Goal: Task Accomplishment & Management: Complete application form

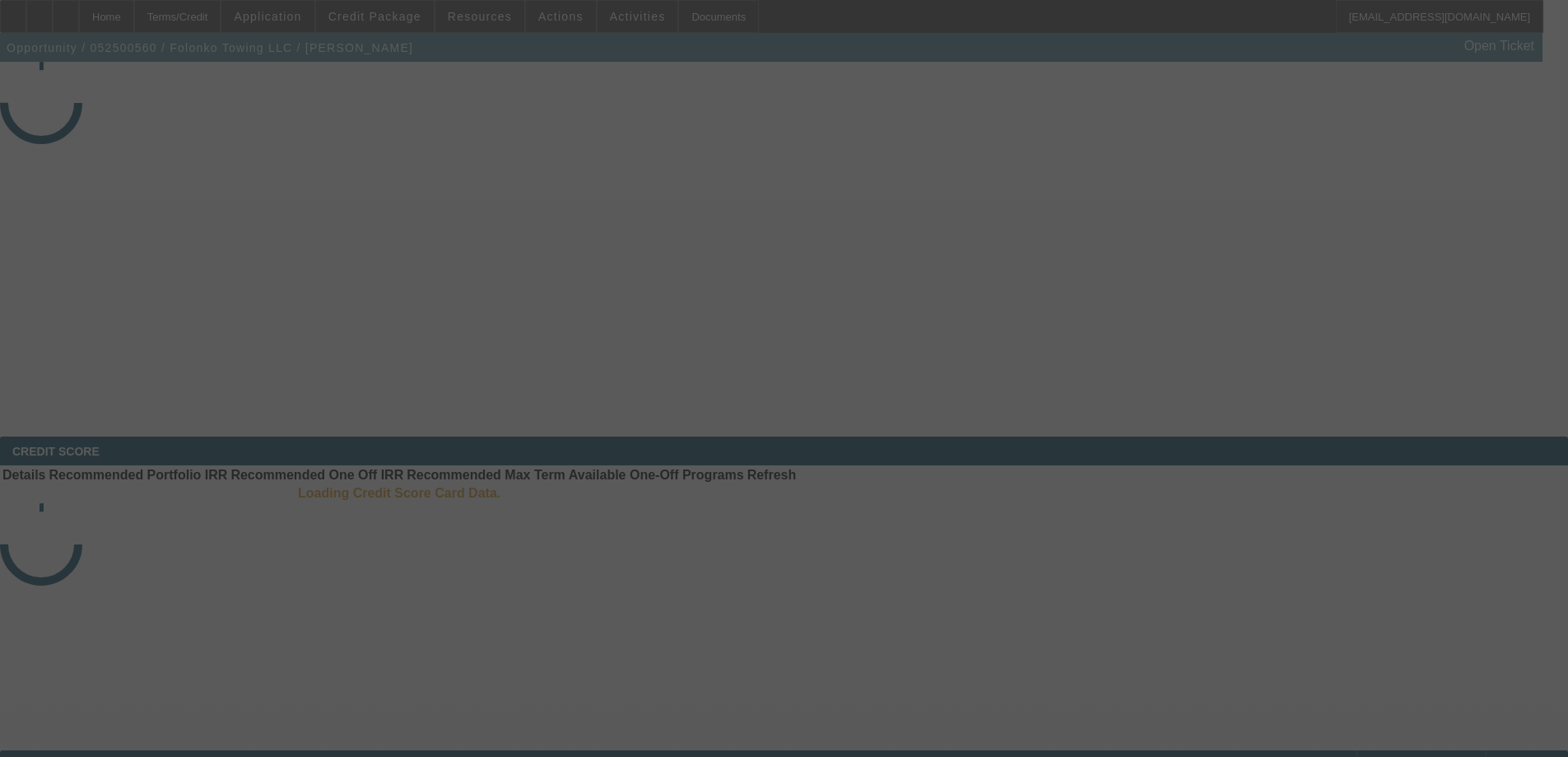
select select "3"
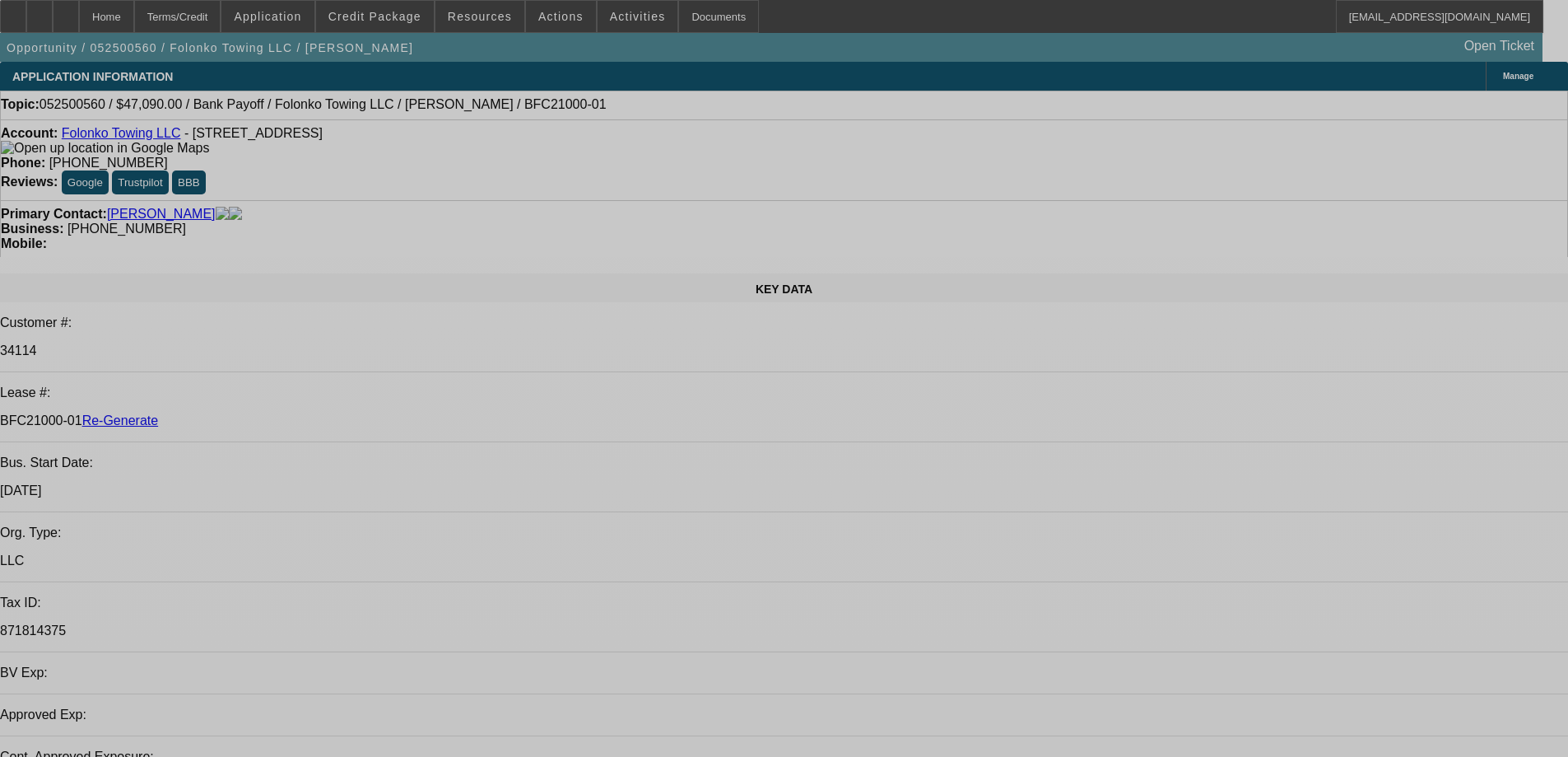
select select "0"
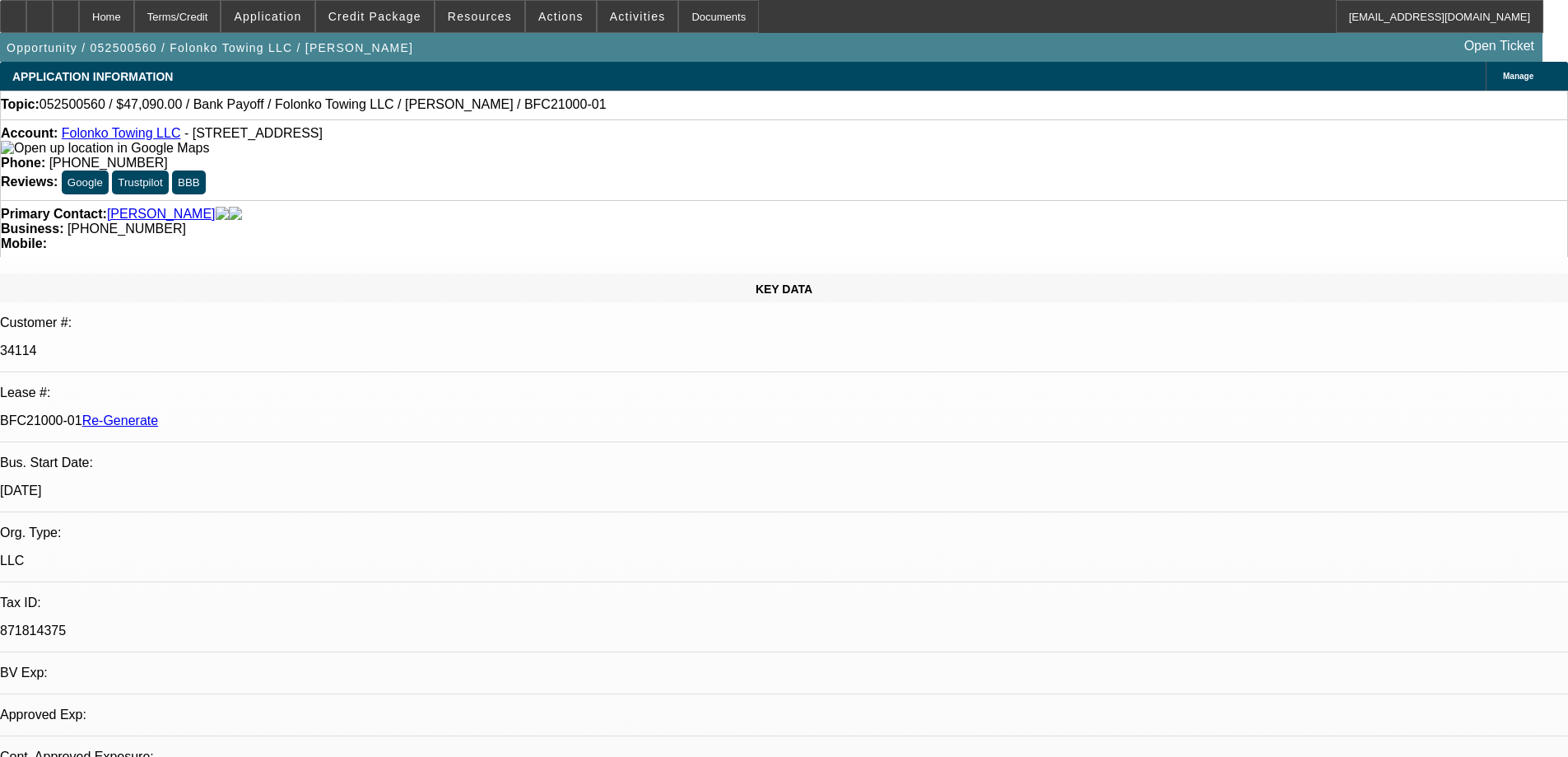
select select "2"
select select "0.1"
select select "4"
click at [683, 12] on div "Documents" at bounding box center [718, 16] width 81 height 33
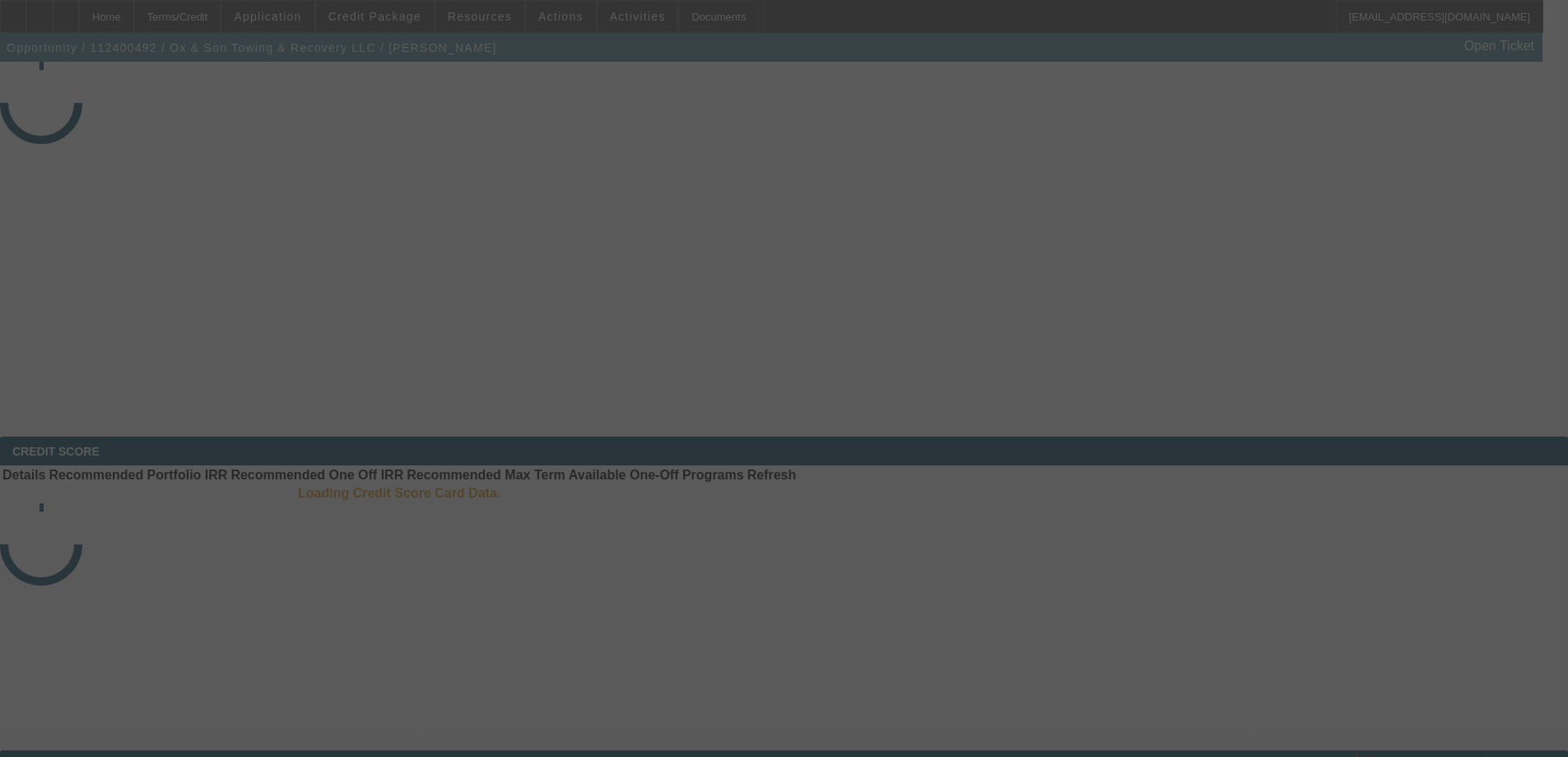
select select "4"
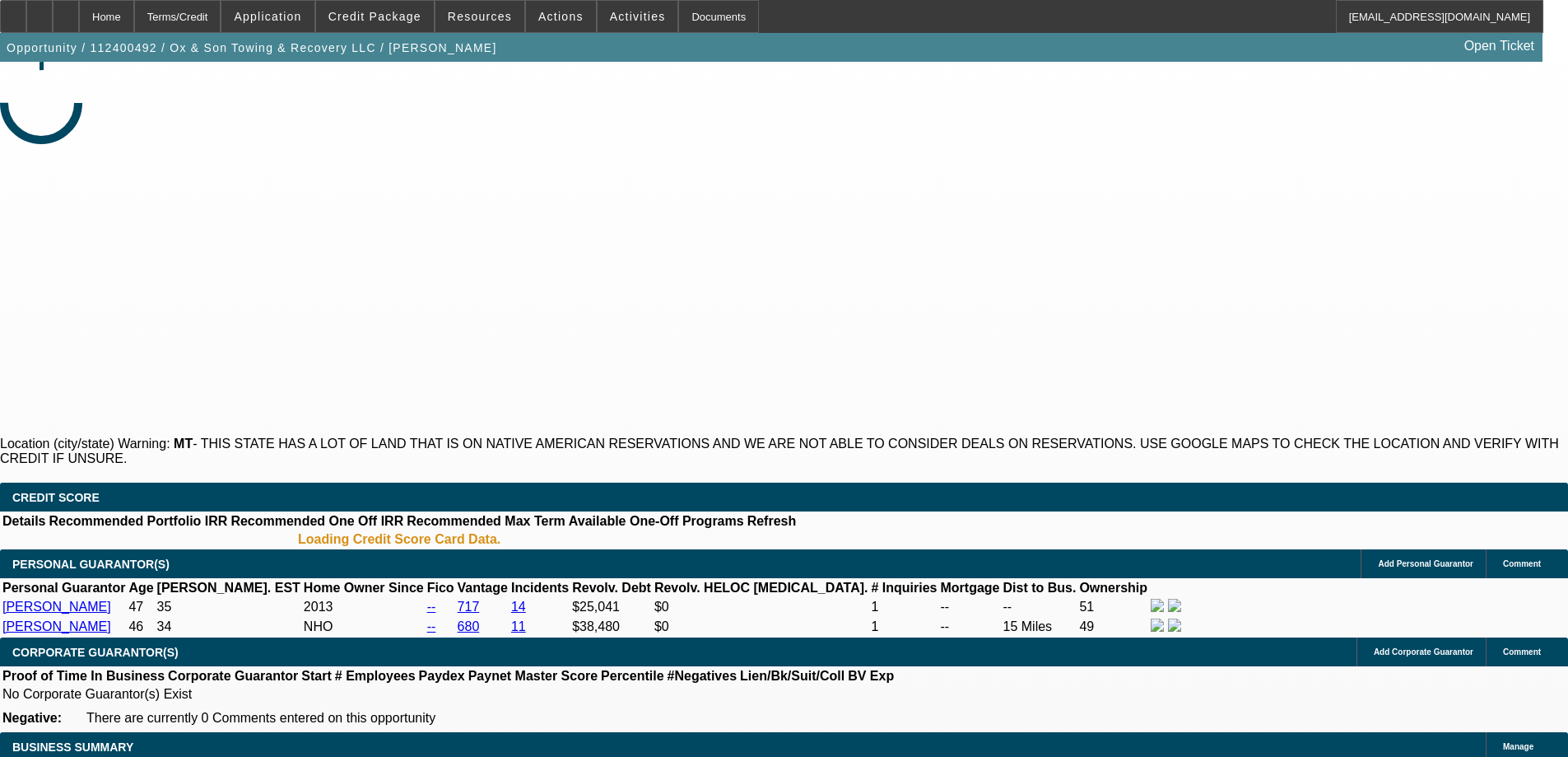
select select "0"
select select "3"
select select "0"
select select "6"
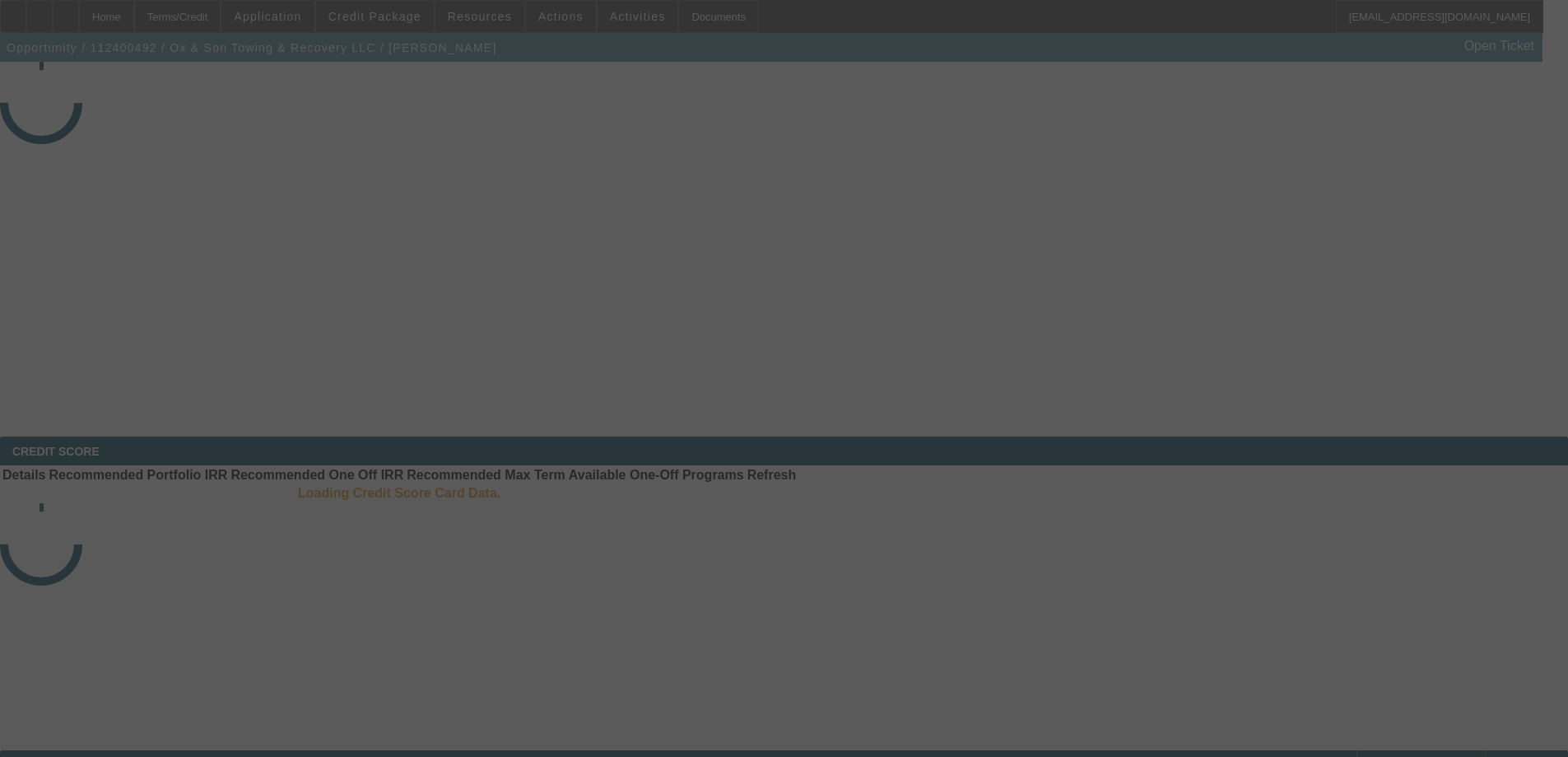
select select "4"
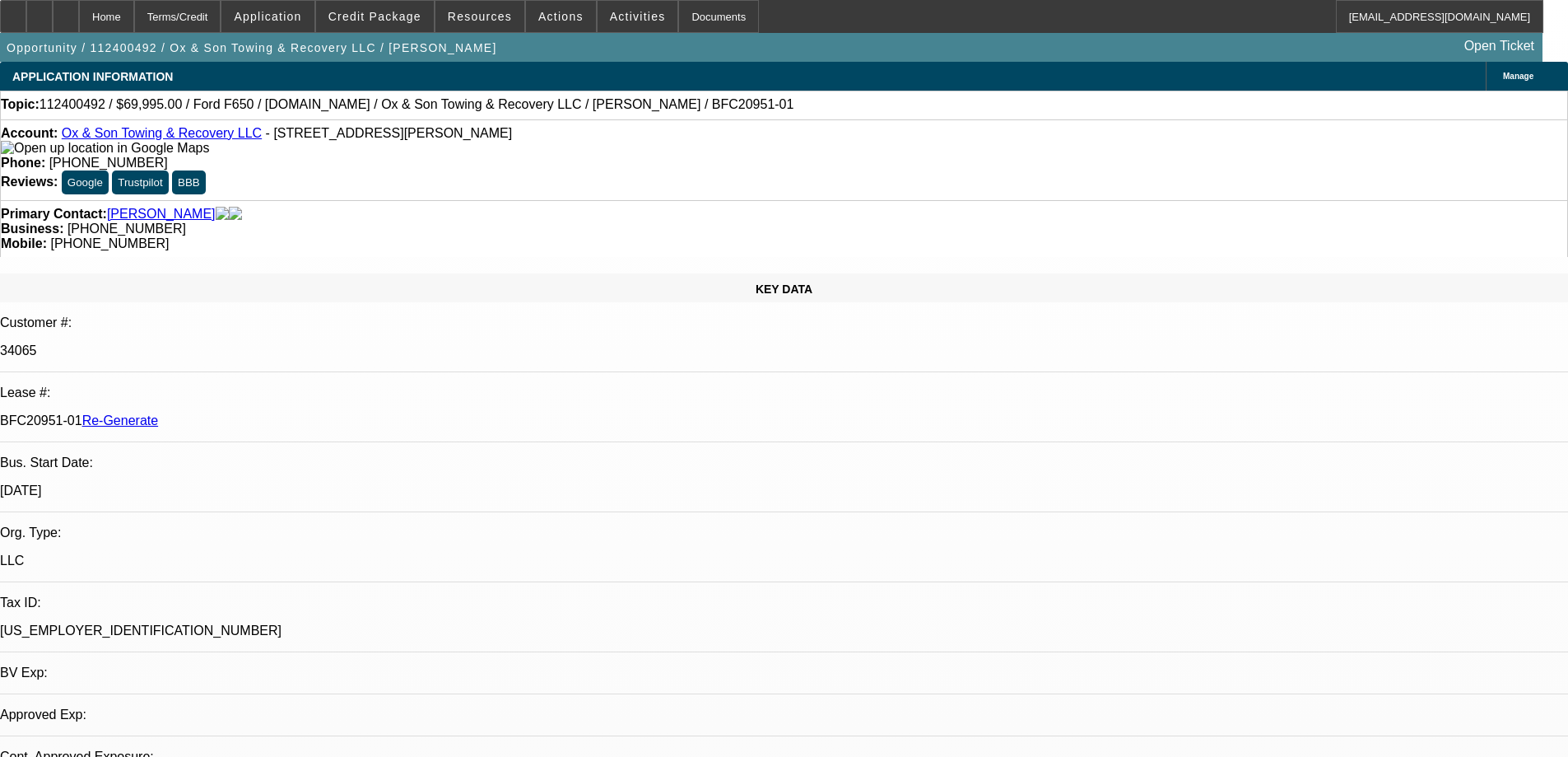
select select "0"
select select "3"
select select "0"
select select "6"
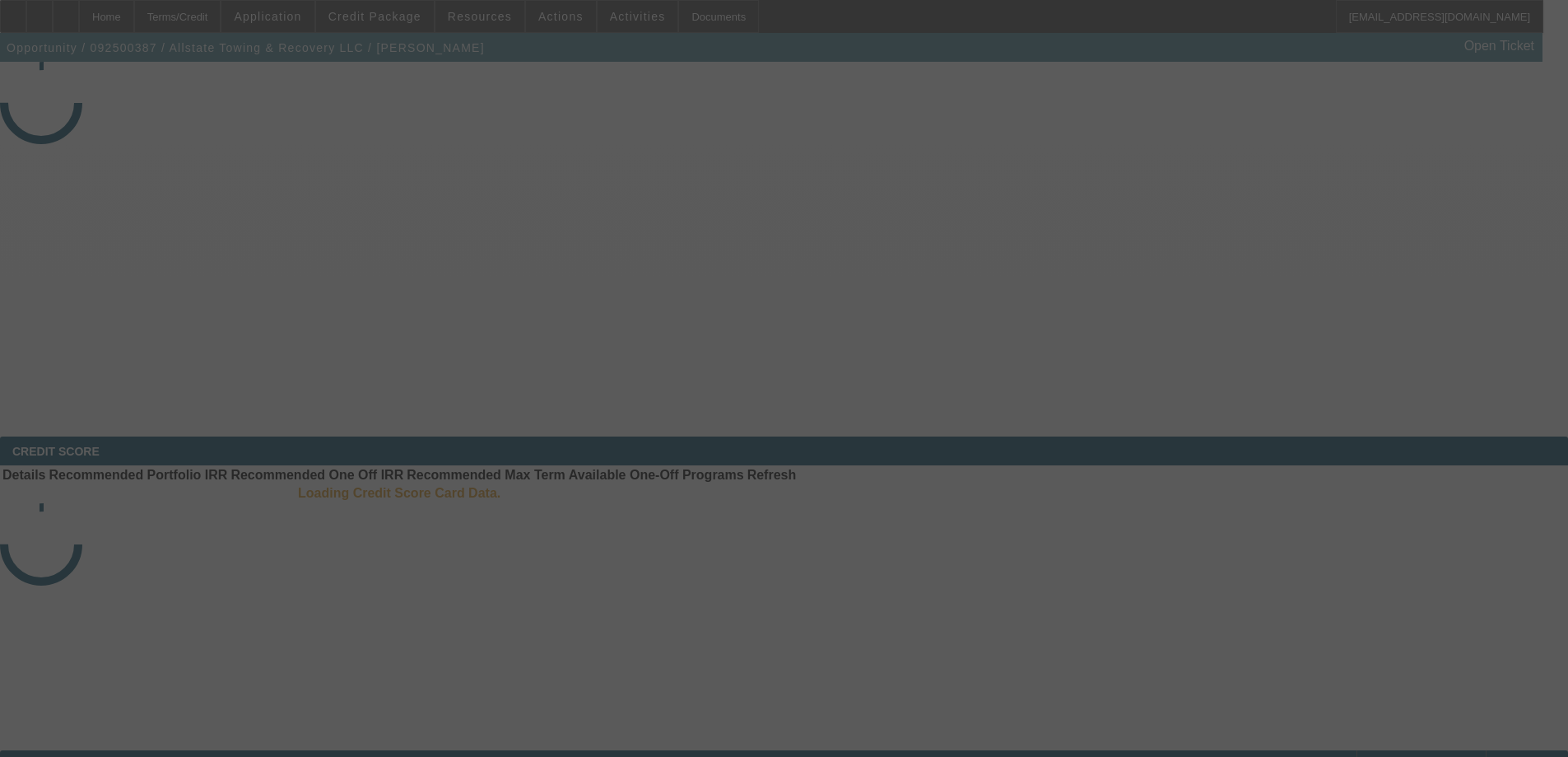
select select "4"
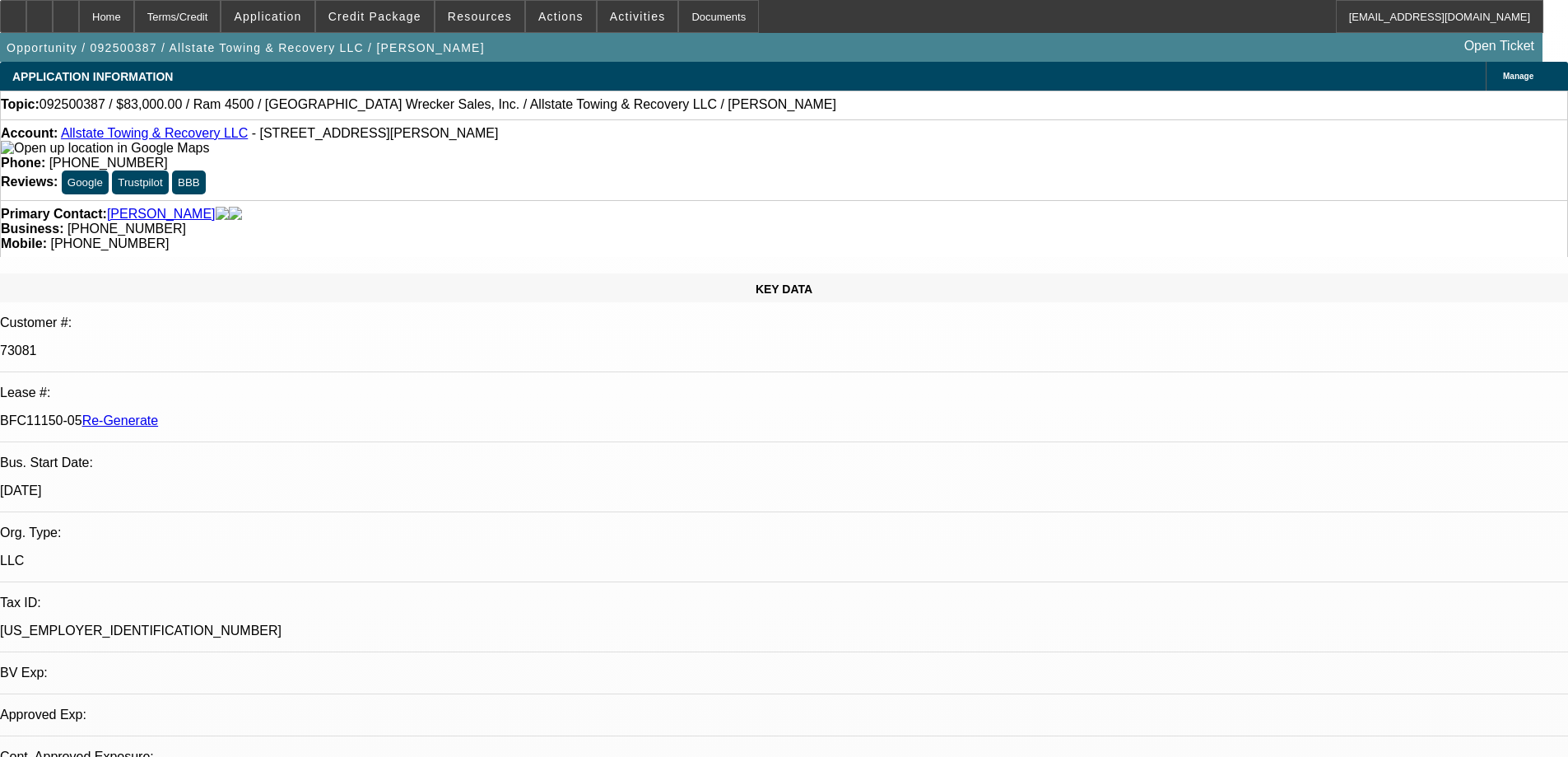
select select "0"
select select "2"
select select "0"
select select "6"
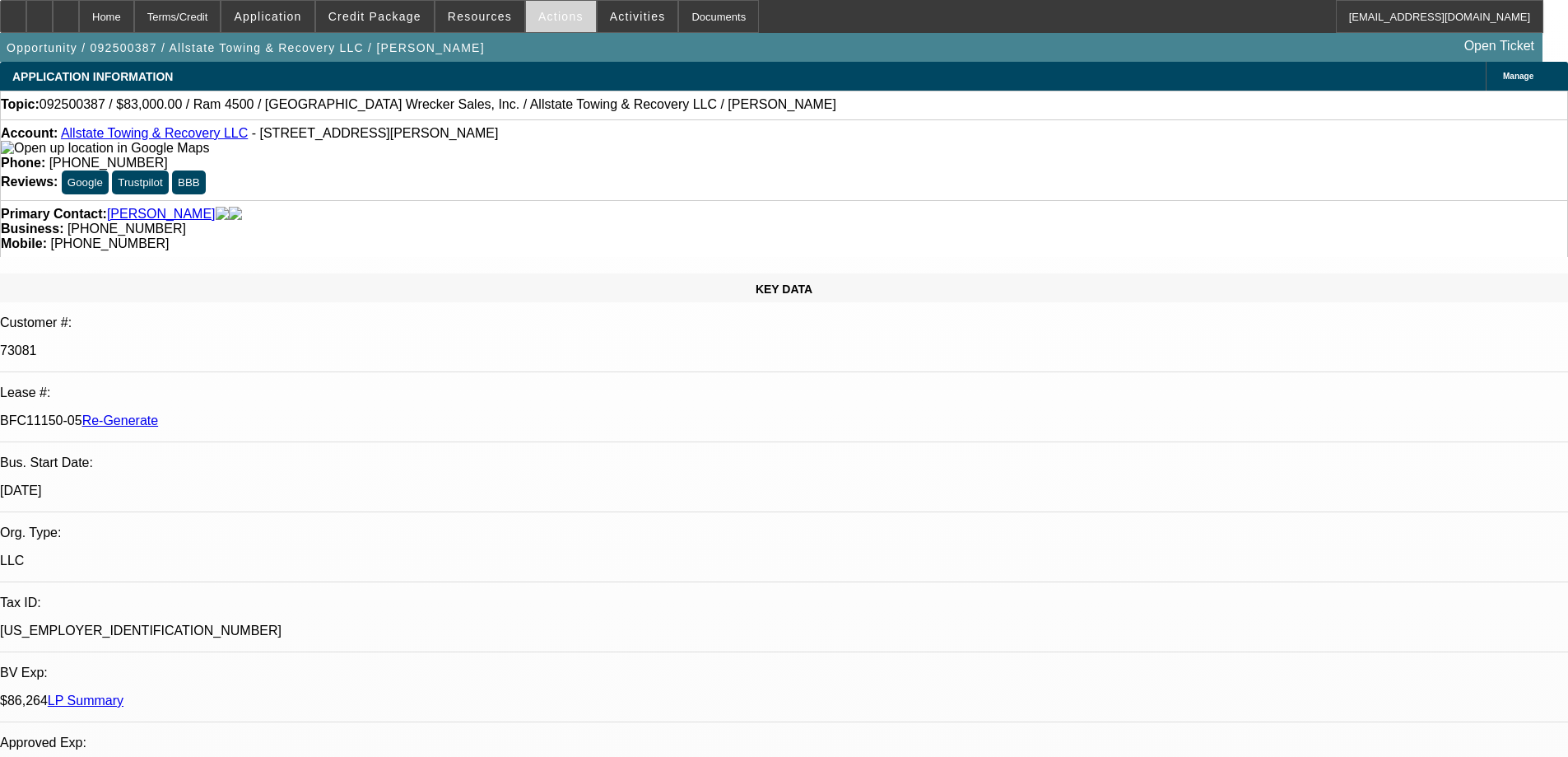
click at [548, 24] on span at bounding box center [561, 17] width 70 height 40
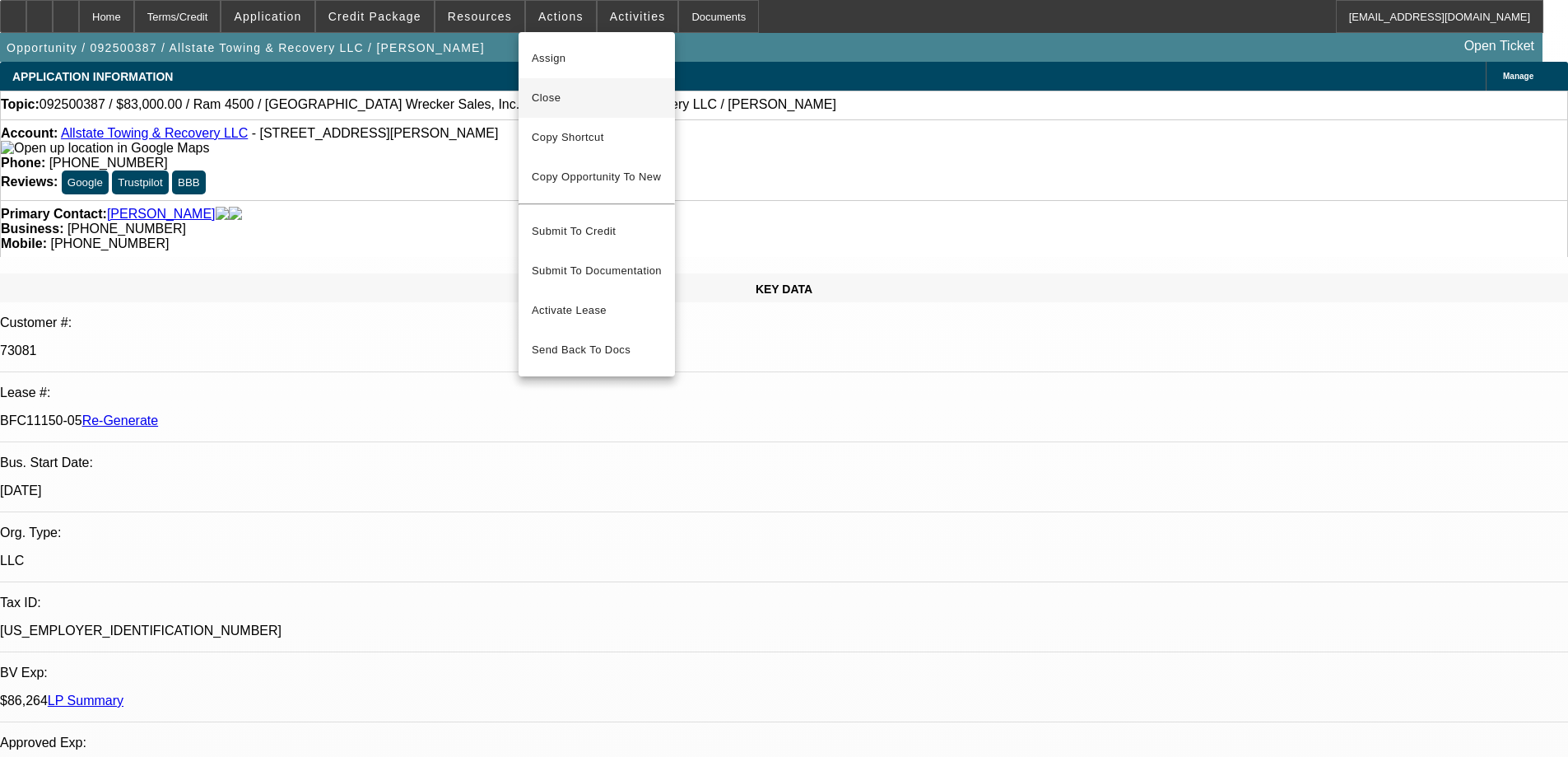
click at [553, 103] on span "Close" at bounding box center [597, 98] width 130 height 20
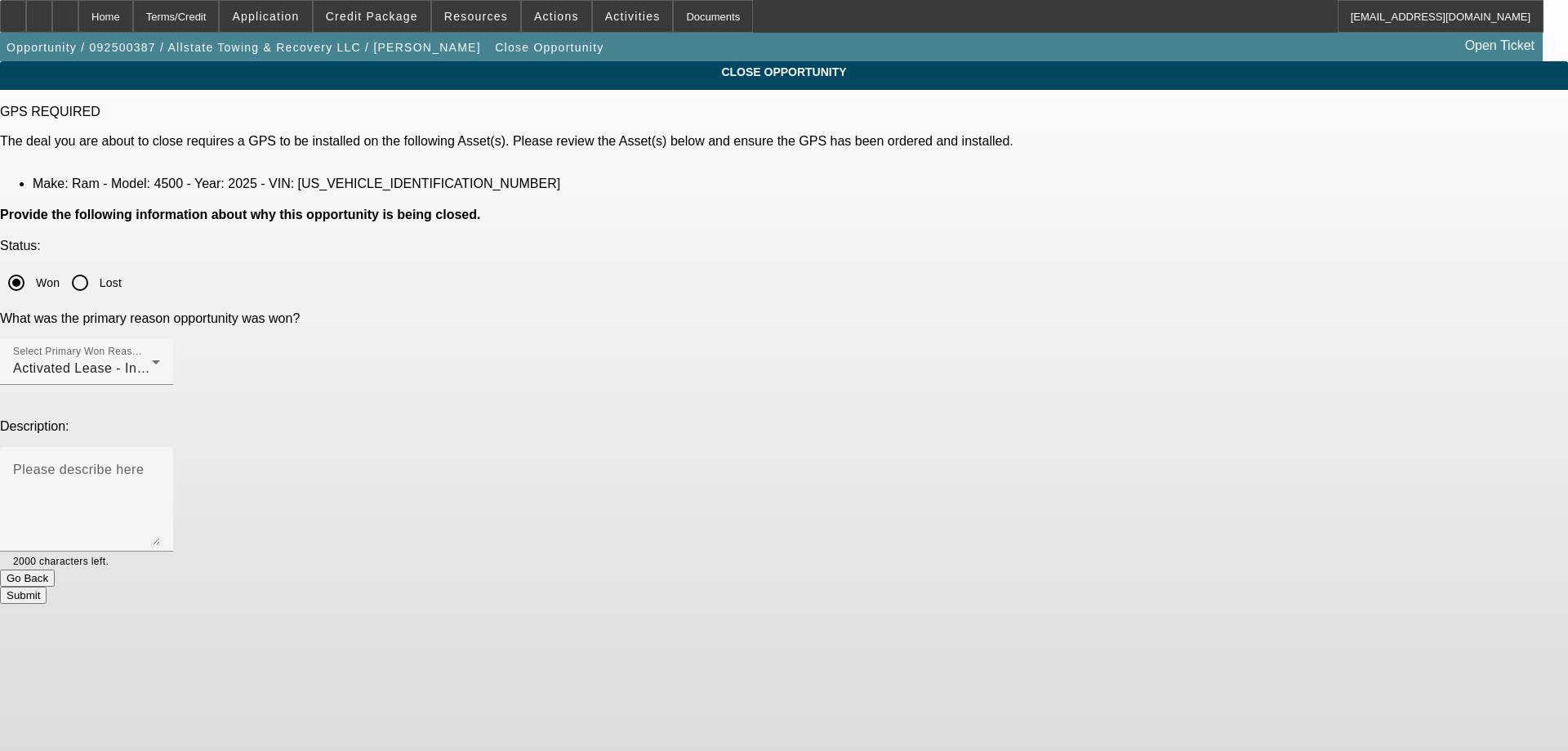
click at [47, 587] on button "Submit" at bounding box center [23, 594] width 47 height 17
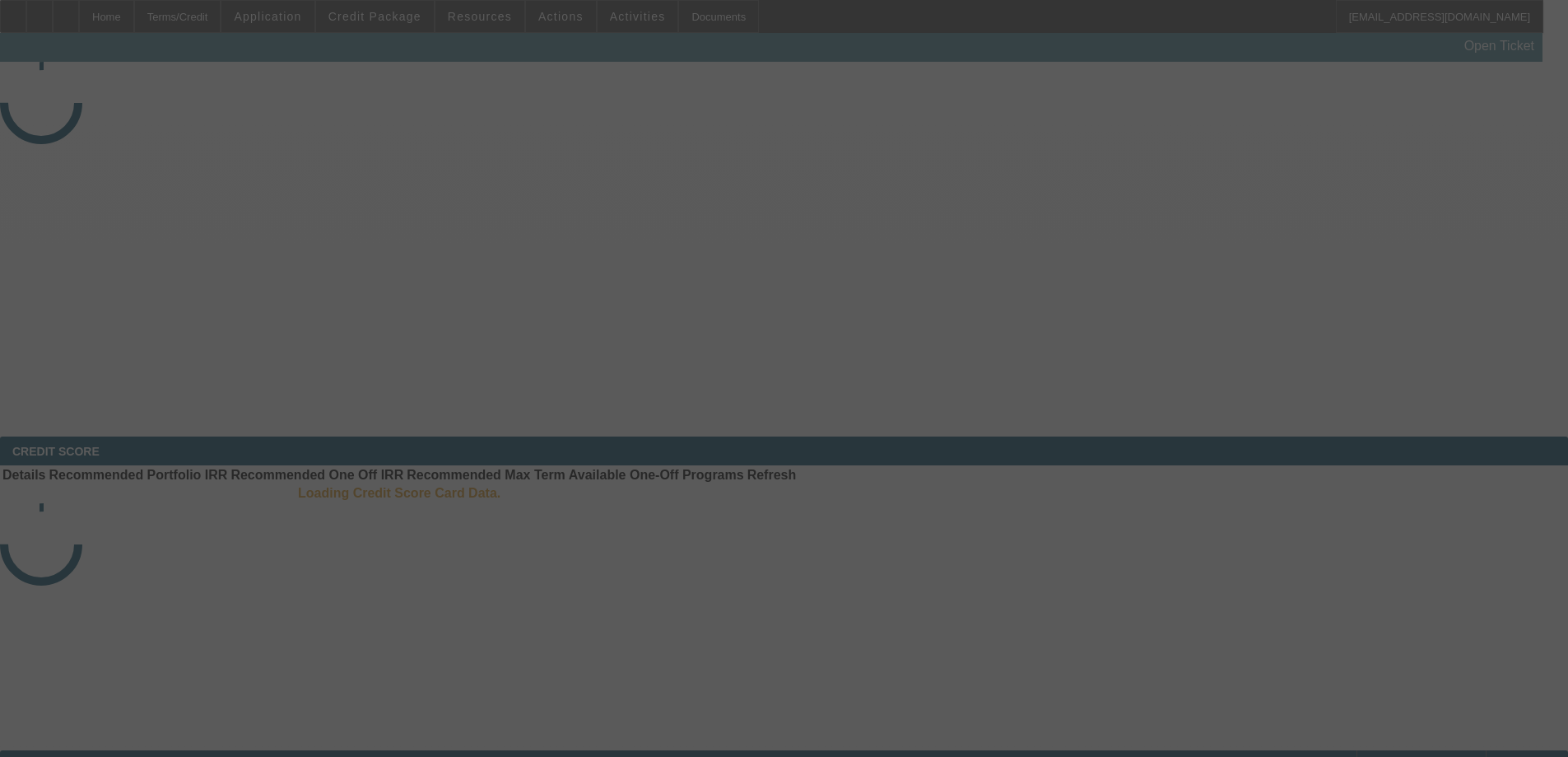
select select "4"
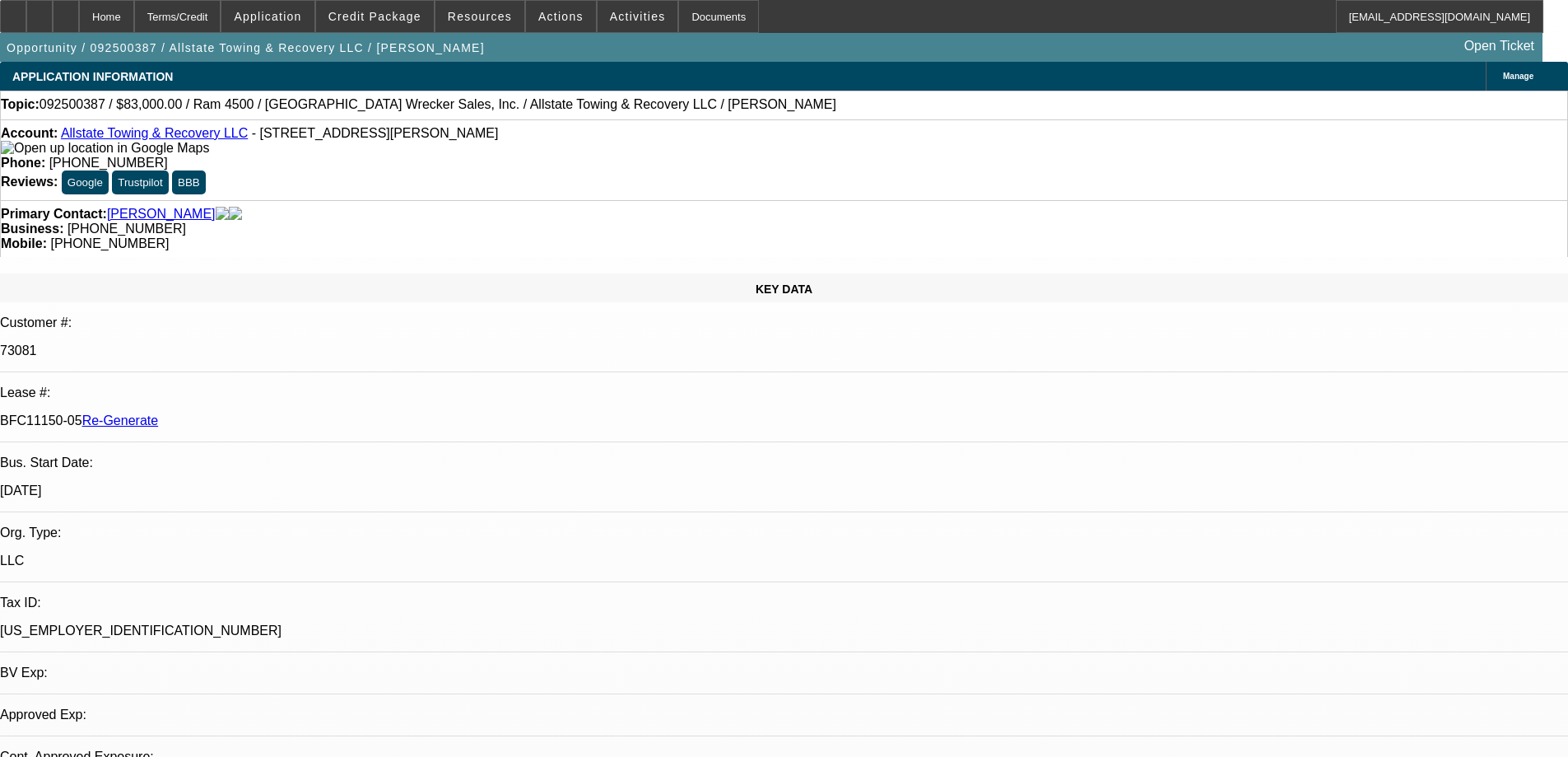
select select "0"
select select "2"
select select "0"
select select "6"
